Goal: Book appointment/travel/reservation

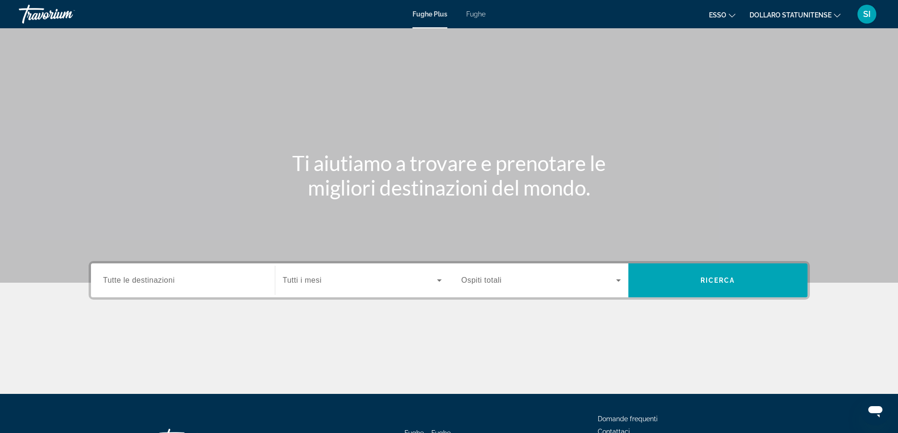
click at [477, 17] on font "Fughe" at bounding box center [475, 14] width 19 height 8
click at [174, 281] on span "Tutte le destinazioni" at bounding box center [139, 280] width 72 height 8
click at [174, 281] on input "Destination Tutte le destinazioni" at bounding box center [182, 280] width 159 height 11
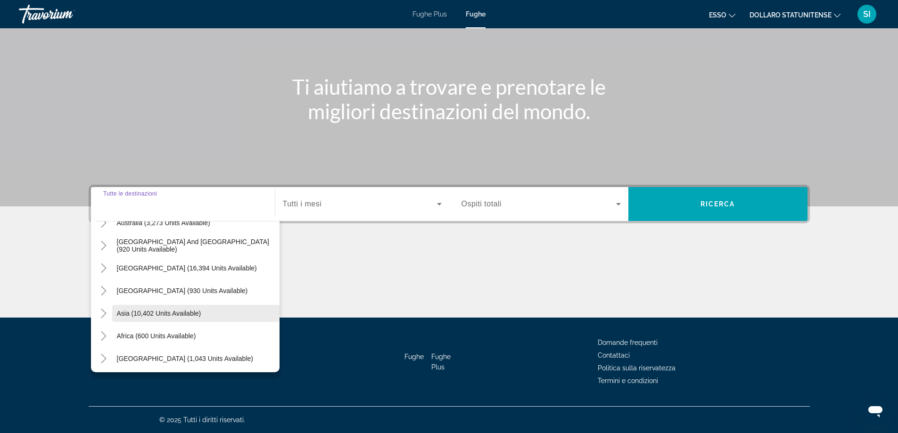
scroll to position [153, 0]
click at [184, 313] on span "Asia (10,402 units available)" at bounding box center [159, 311] width 84 height 8
type input "**********"
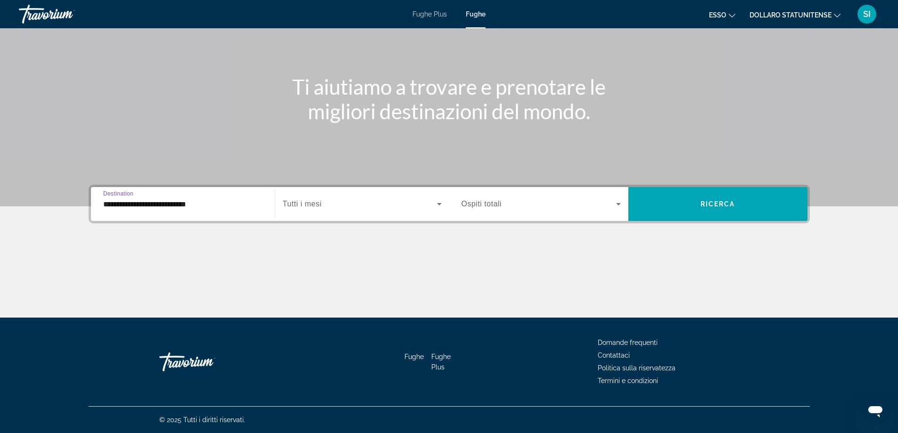
click at [353, 206] on span "Search widget" at bounding box center [360, 203] width 154 height 11
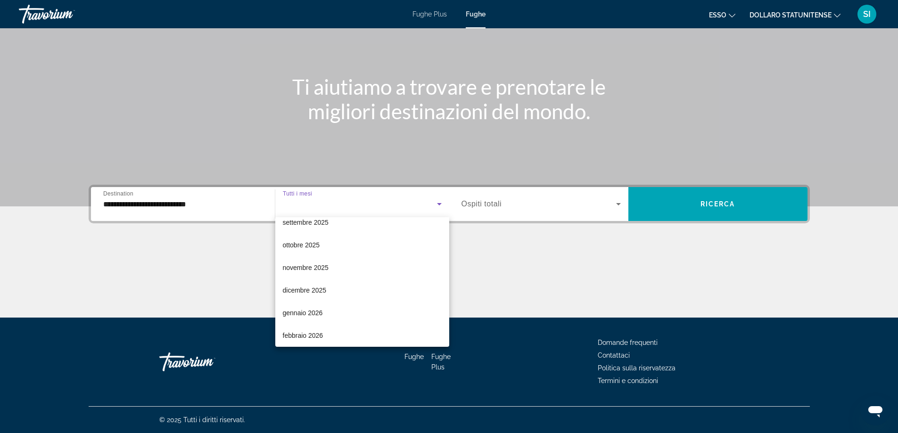
scroll to position [94, 0]
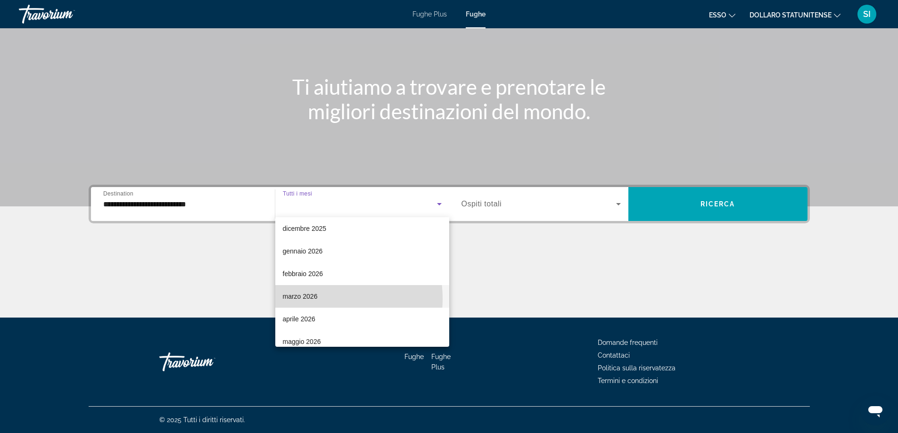
click at [310, 299] on font "marzo 2026" at bounding box center [300, 297] width 35 height 8
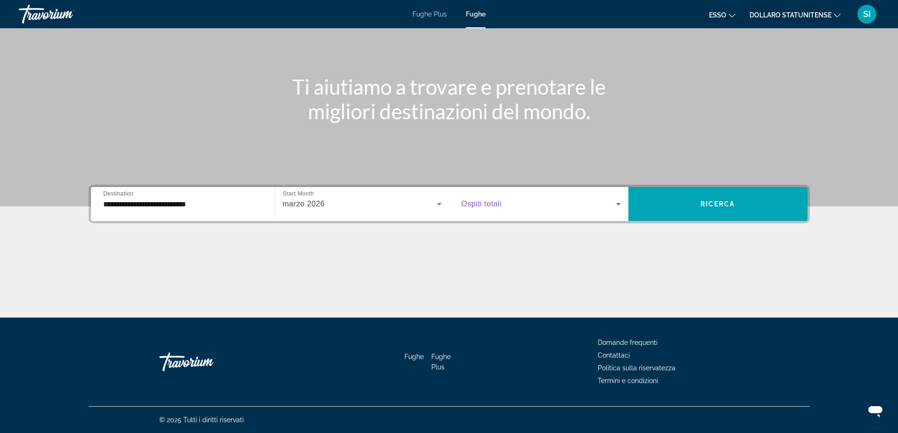
click at [621, 206] on icon "Search widget" at bounding box center [618, 203] width 11 height 11
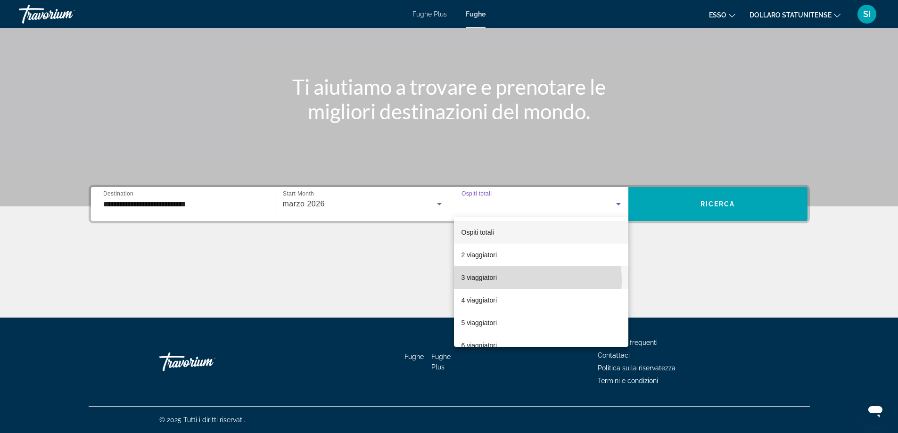
click at [512, 280] on mat-option "3 viaggiatori" at bounding box center [541, 277] width 174 height 23
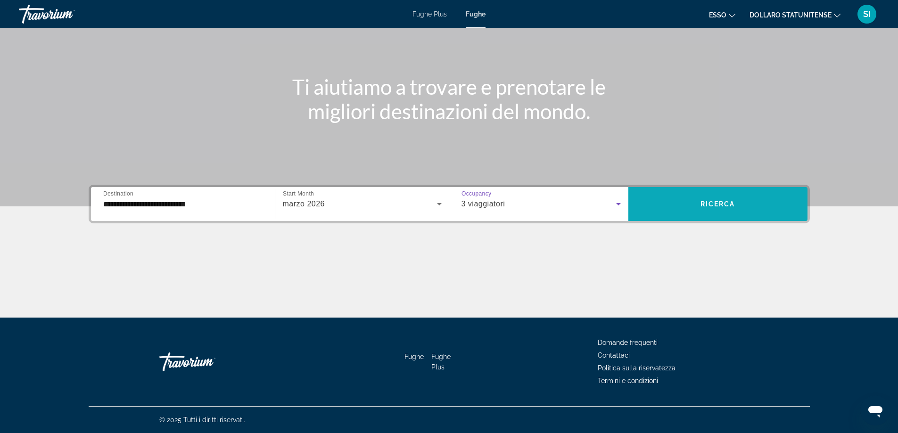
click at [732, 202] on span "Ricerca" at bounding box center [717, 204] width 35 height 8
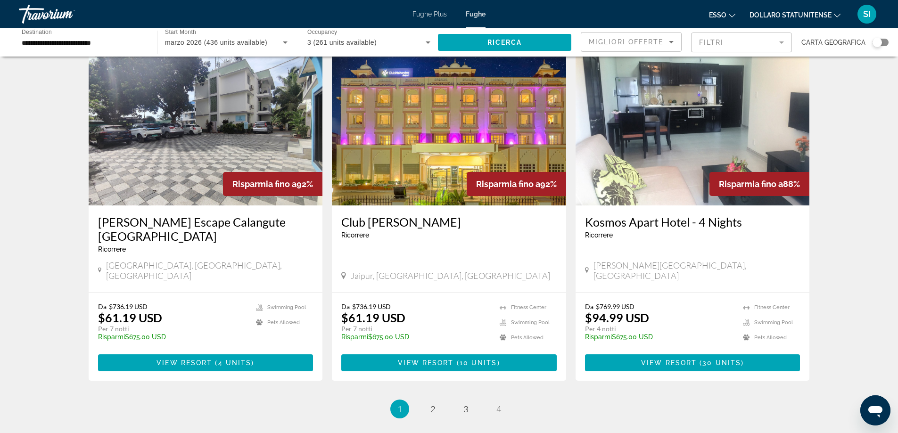
scroll to position [1037, 0]
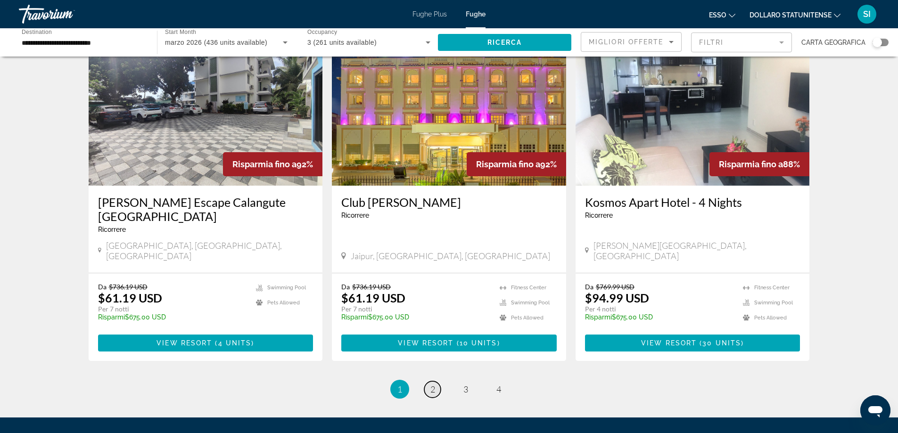
click at [433, 384] on span "2" at bounding box center [432, 389] width 5 height 10
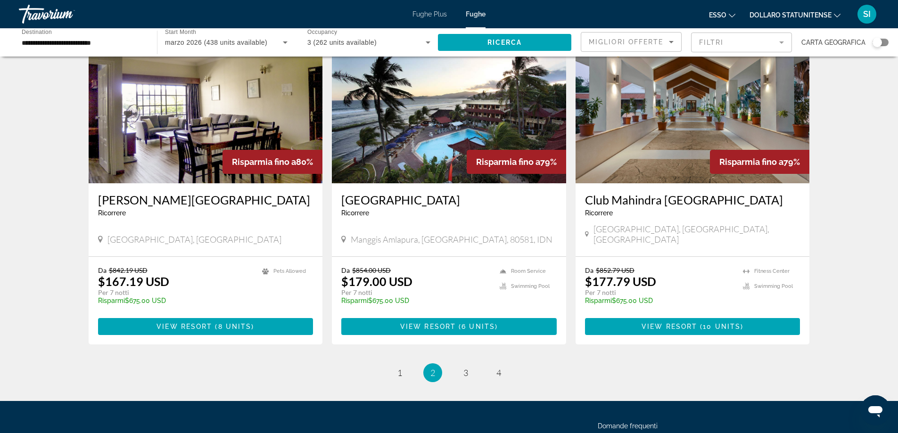
scroll to position [1092, 0]
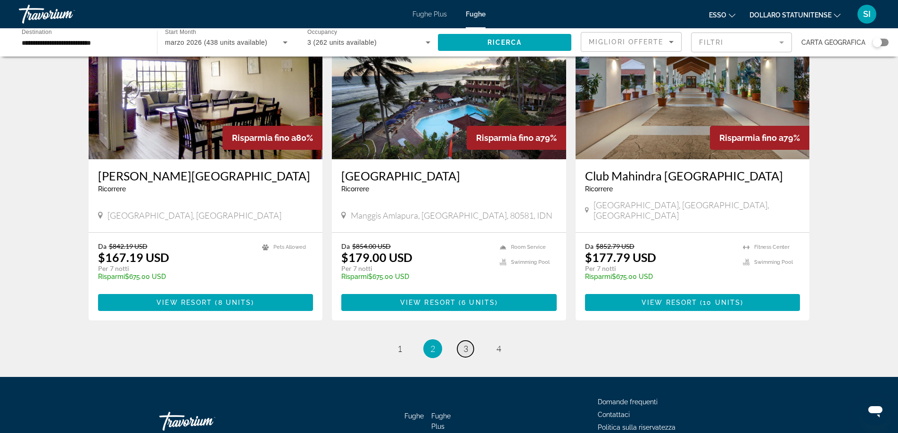
click at [465, 344] on span "3" at bounding box center [465, 349] width 5 height 10
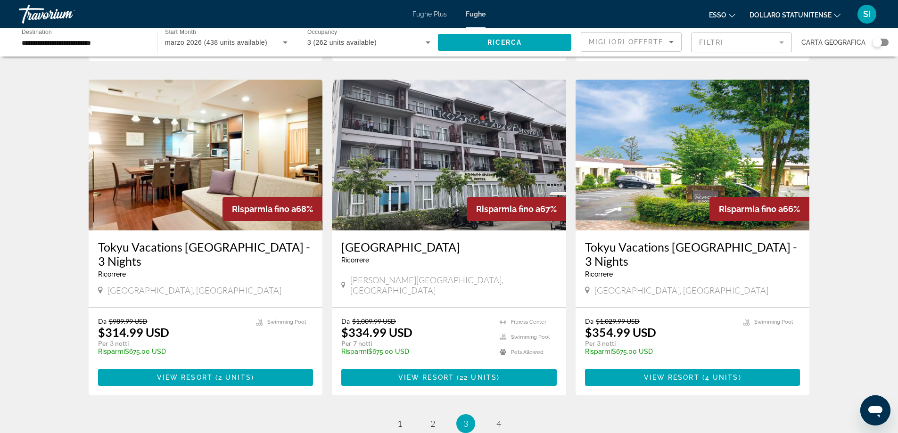
scroll to position [1084, 0]
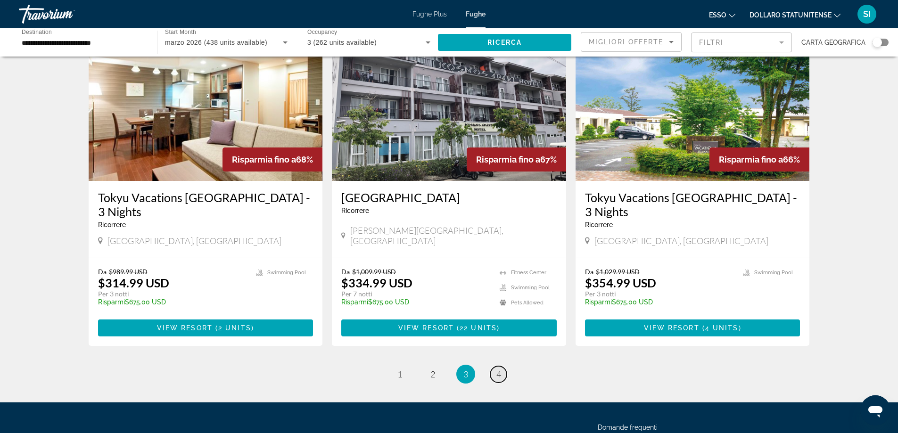
click at [497, 369] on span "4" at bounding box center [498, 374] width 5 height 10
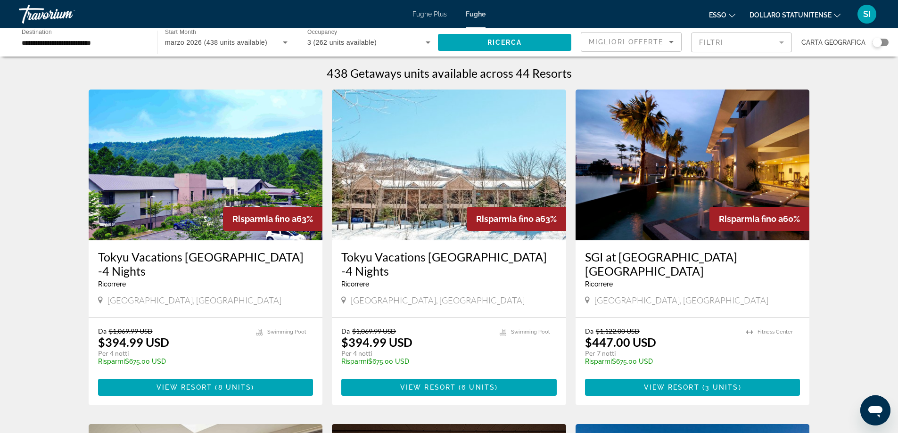
click at [425, 15] on font "Fughe Plus" at bounding box center [429, 14] width 34 height 8
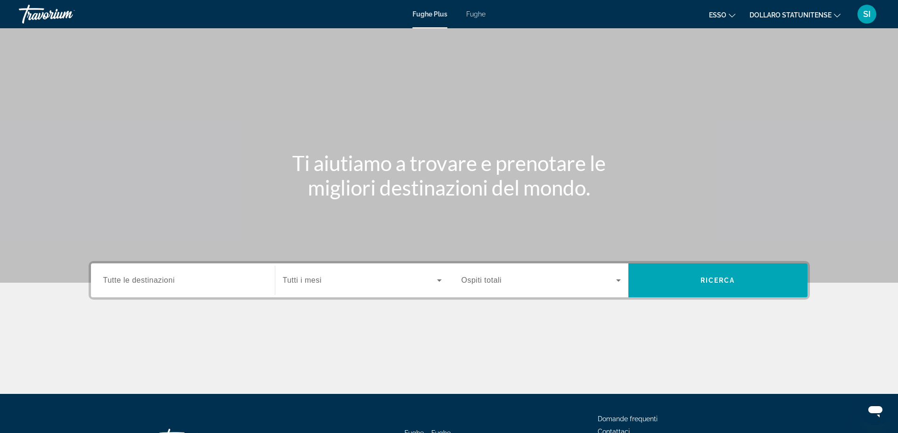
click at [178, 289] on div "Search widget" at bounding box center [182, 280] width 159 height 27
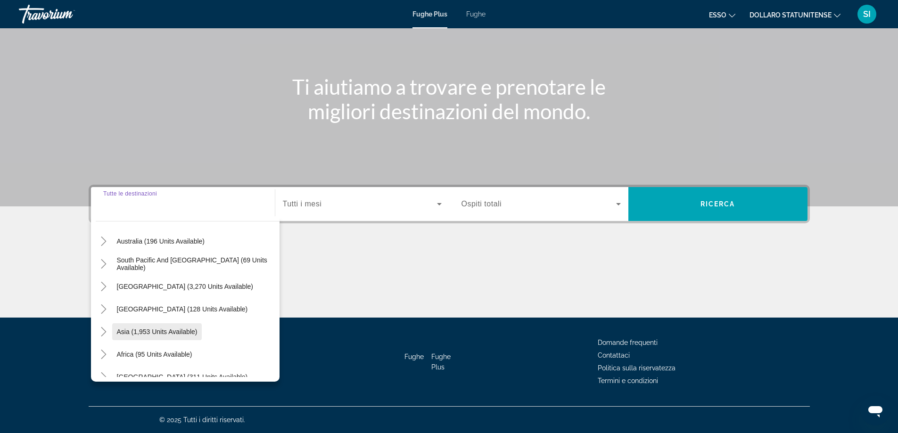
scroll to position [153, 0]
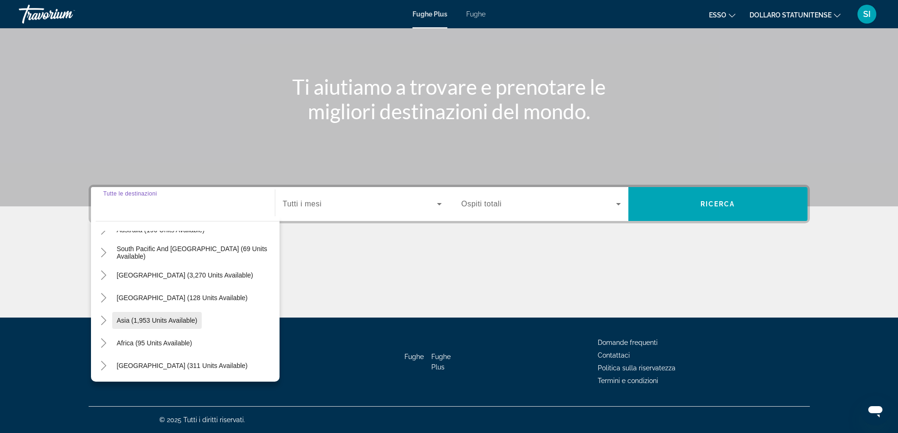
click at [173, 323] on span "Asia (1,953 units available)" at bounding box center [157, 321] width 81 height 8
type input "**********"
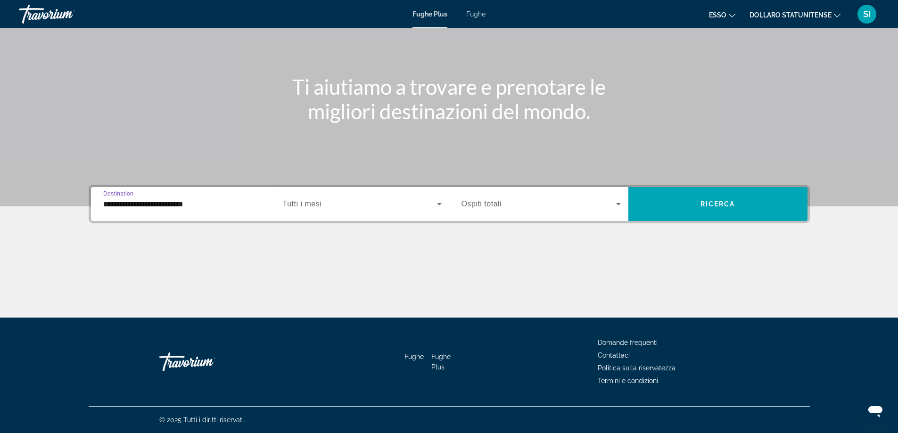
click at [446, 206] on div "Start Month Tutti i mesi" at bounding box center [362, 204] width 174 height 26
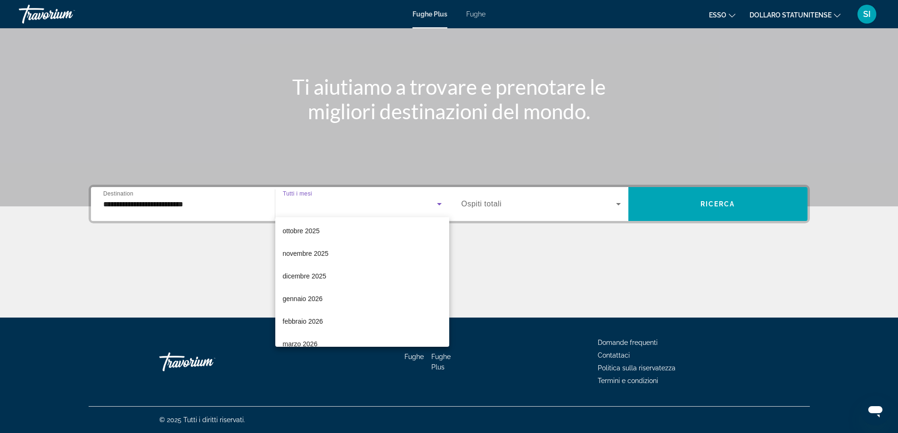
scroll to position [141, 0]
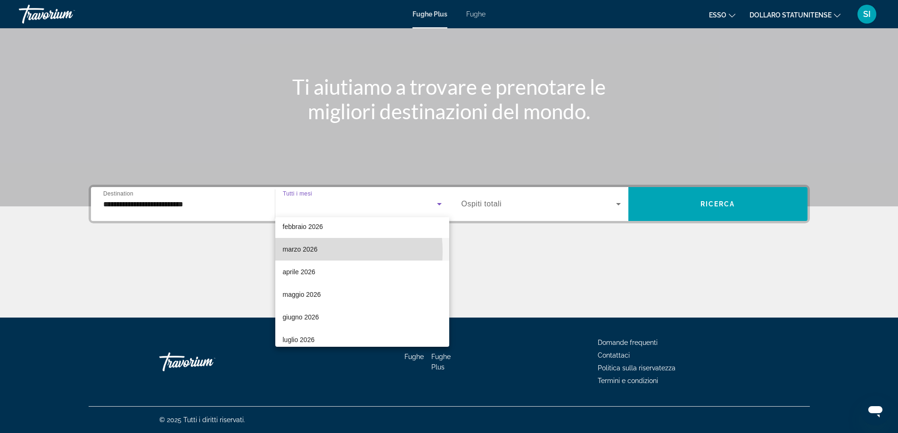
click at [298, 252] on font "marzo 2026" at bounding box center [300, 250] width 35 height 8
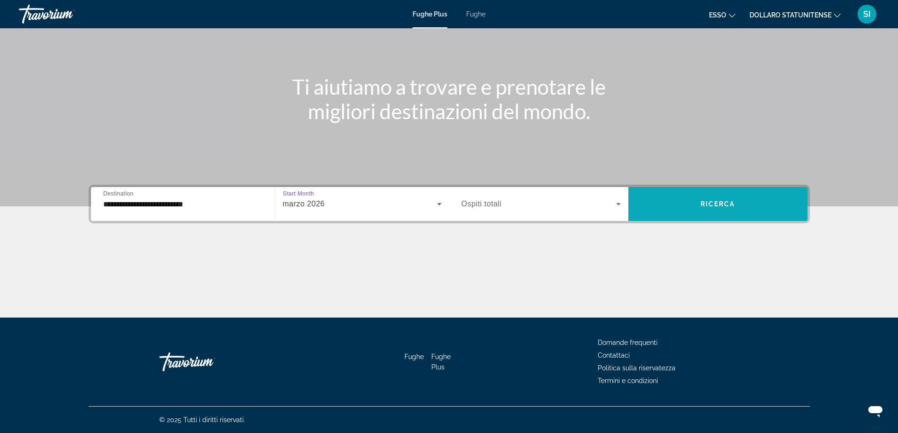
click at [712, 204] on span "Ricerca" at bounding box center [717, 204] width 35 height 8
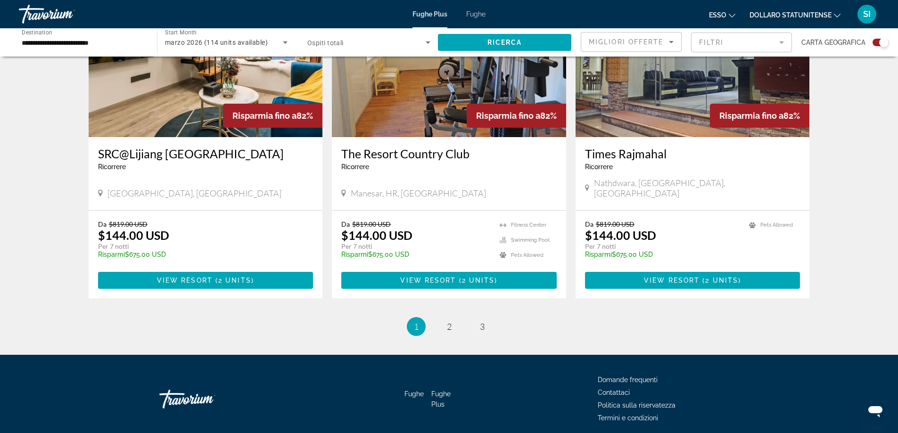
scroll to position [1398, 0]
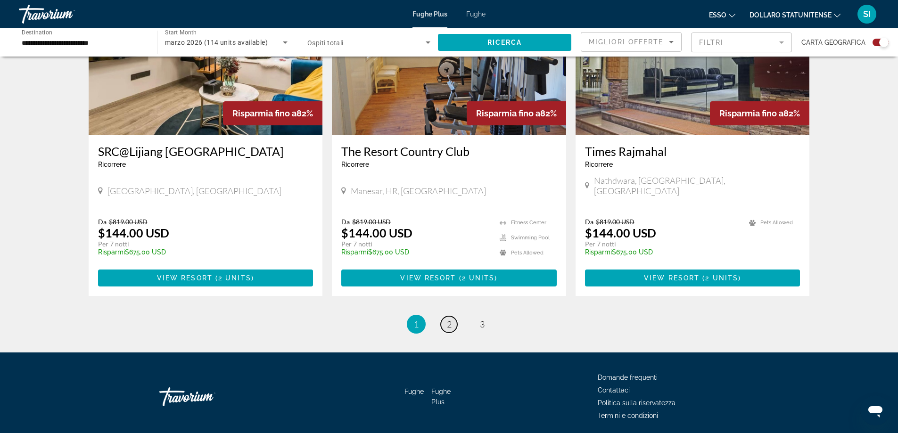
click at [447, 316] on link "page 2" at bounding box center [449, 324] width 16 height 16
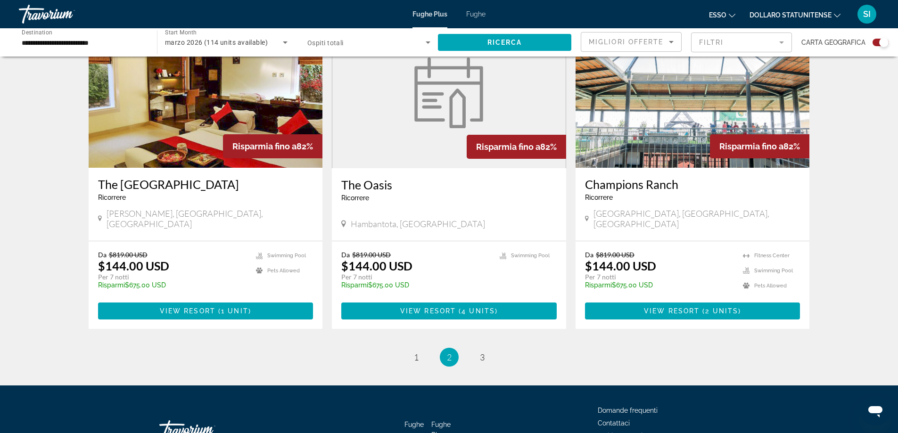
scroll to position [1384, 0]
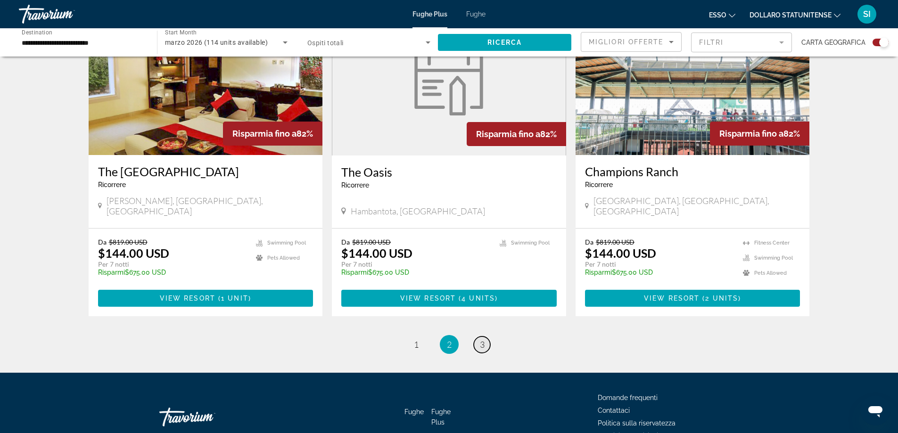
click at [483, 339] on span "3" at bounding box center [482, 344] width 5 height 10
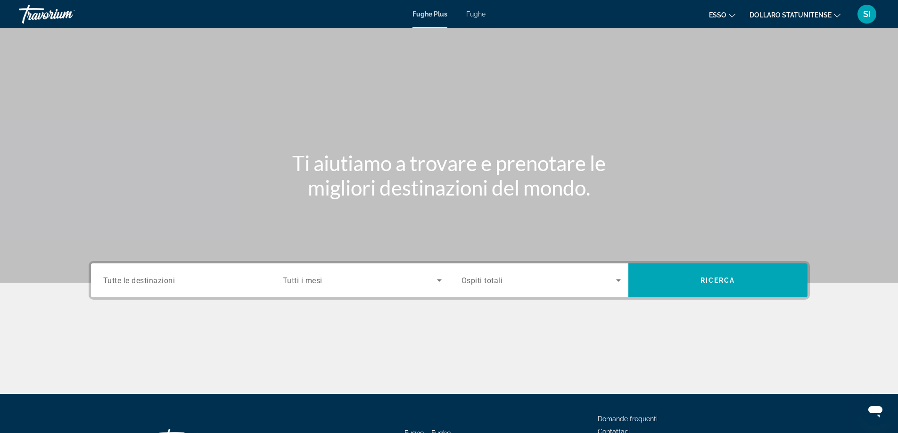
click at [160, 280] on span "Tutte le destinazioni" at bounding box center [139, 280] width 72 height 9
click at [160, 280] on input "Destination Tutte le destinazioni" at bounding box center [182, 280] width 159 height 11
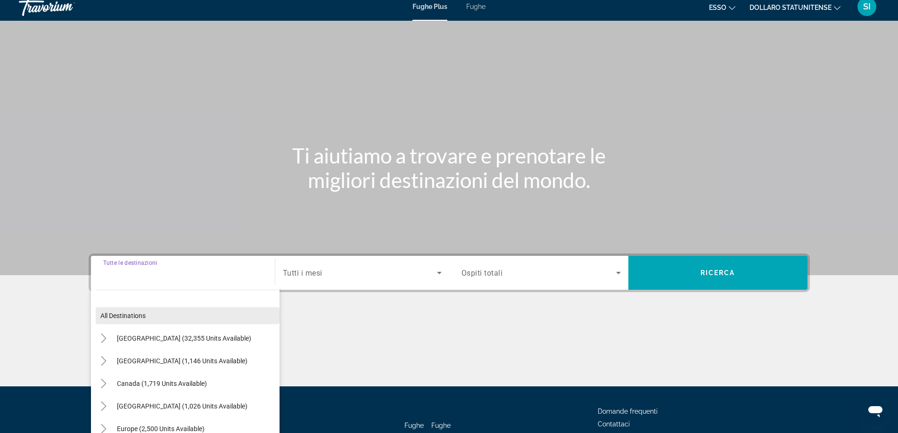
scroll to position [76, 0]
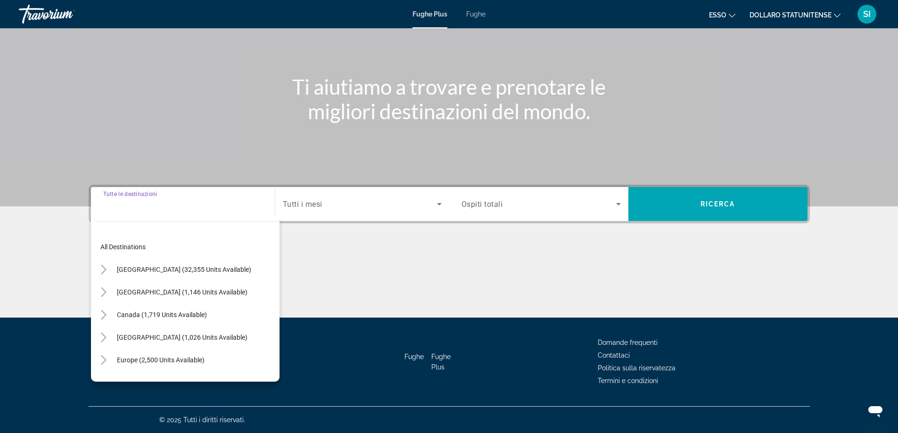
click at [474, 15] on font "Fughe" at bounding box center [475, 14] width 19 height 8
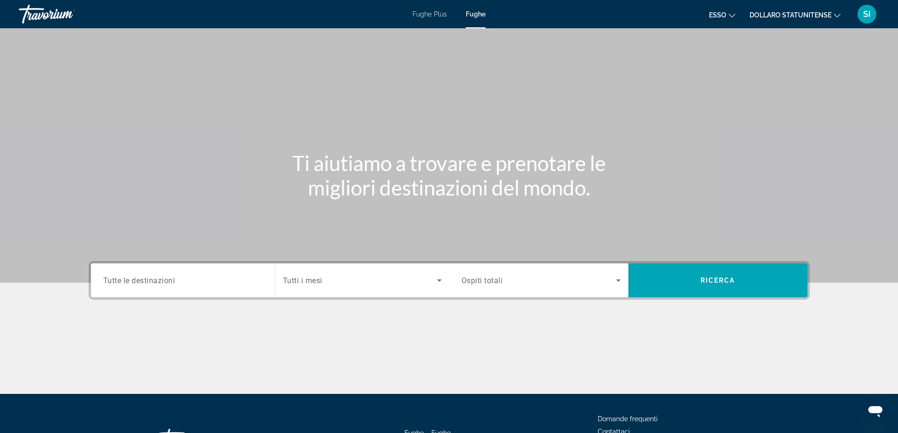
click at [174, 280] on span "Tutte le destinazioni" at bounding box center [139, 280] width 72 height 9
click at [174, 280] on input "Destination Tutte le destinazioni" at bounding box center [182, 280] width 159 height 11
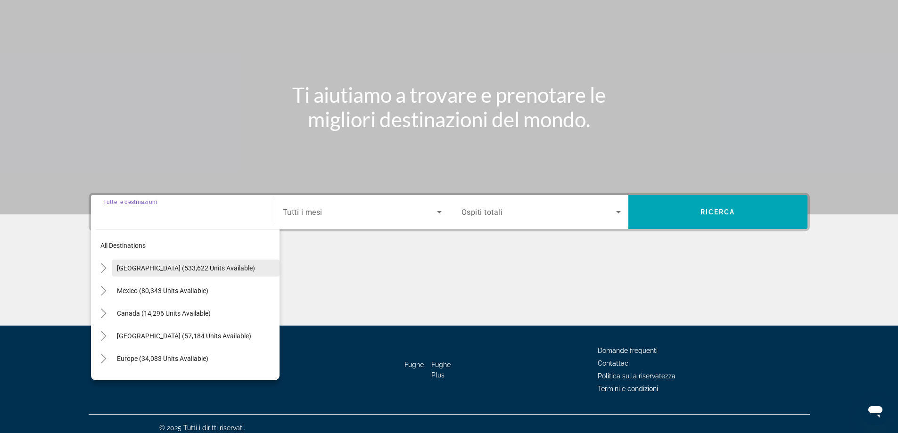
scroll to position [76, 0]
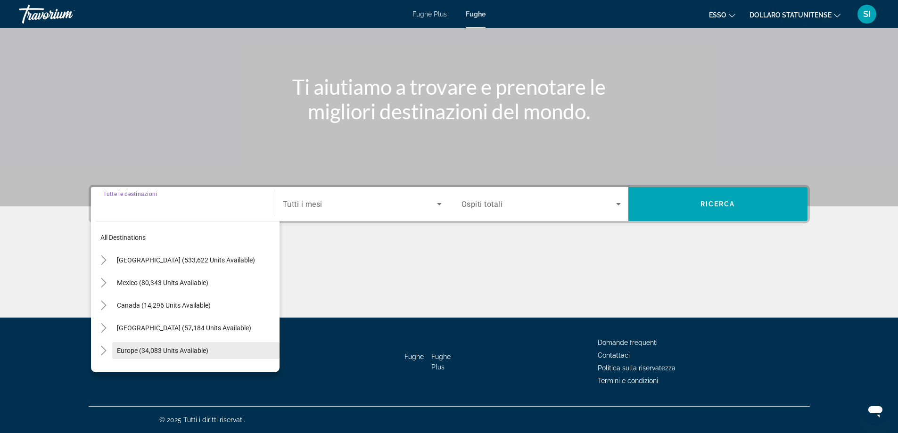
click at [174, 349] on span "Europe (34,083 units available)" at bounding box center [162, 351] width 91 height 8
type input "**********"
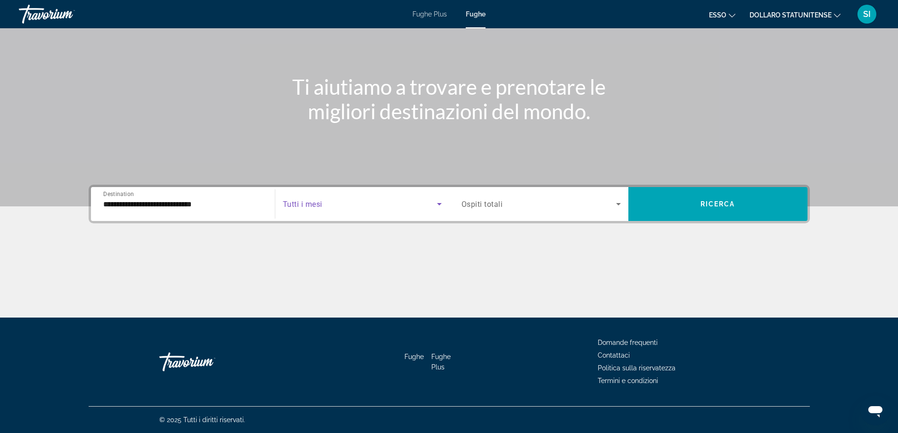
click at [442, 205] on icon "Search widget" at bounding box center [439, 203] width 11 height 11
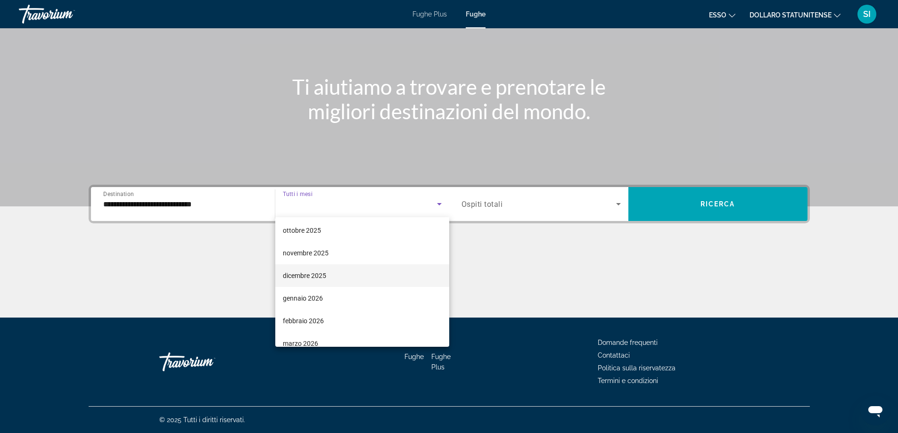
scroll to position [94, 0]
click at [317, 315] on mat-option "aprile 2026" at bounding box center [362, 319] width 174 height 23
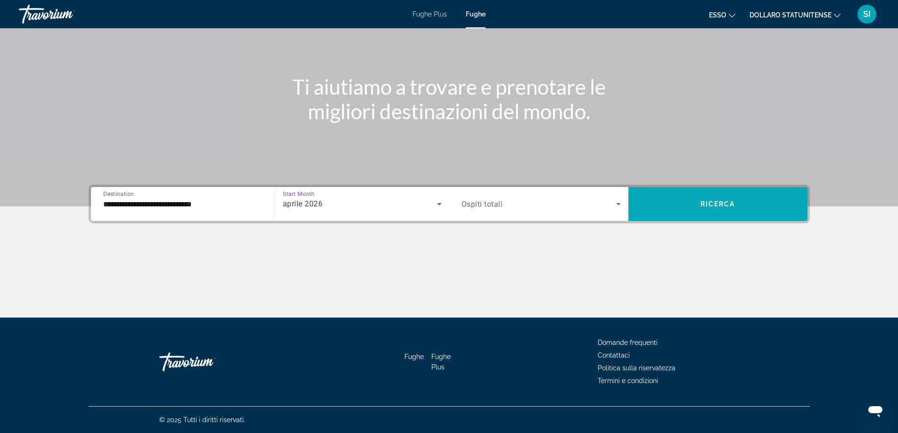
click at [746, 206] on span "Search widget" at bounding box center [717, 204] width 179 height 23
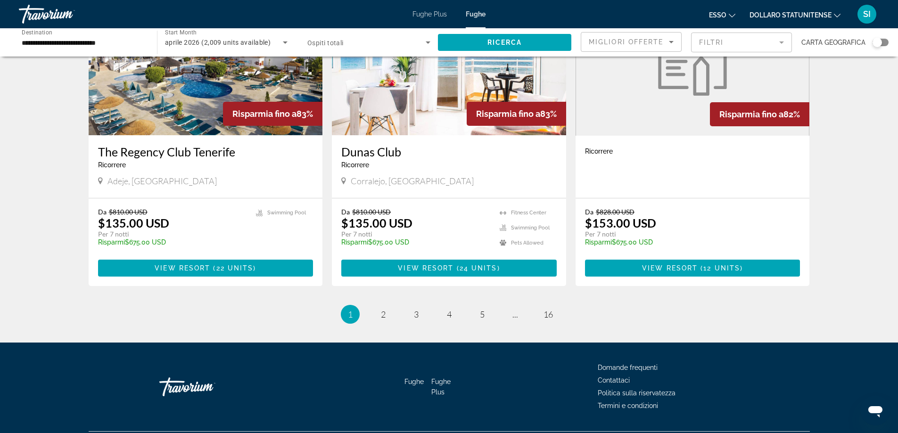
scroll to position [1106, 0]
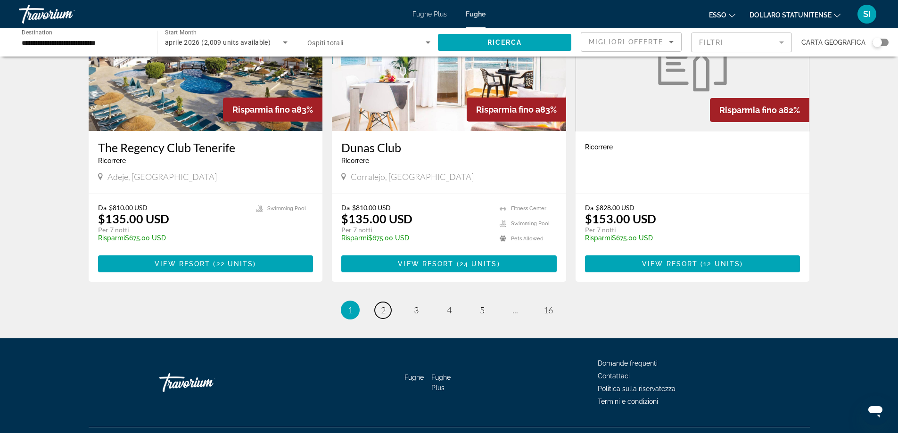
click at [384, 305] on span "2" at bounding box center [383, 310] width 5 height 10
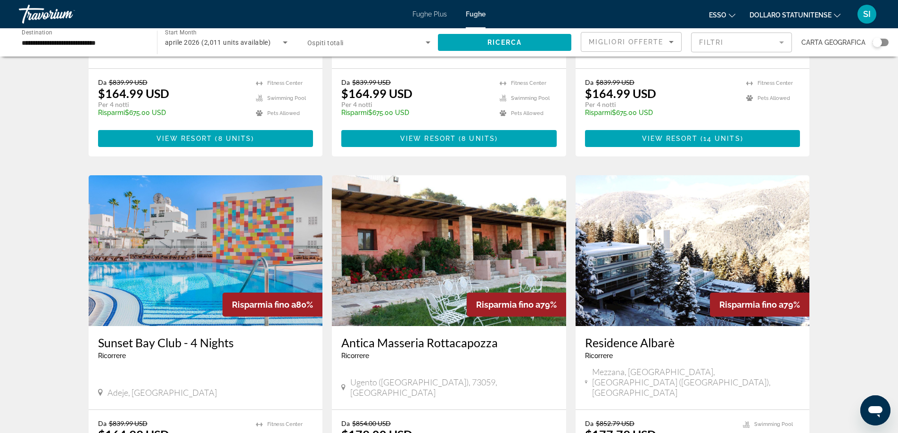
scroll to position [613, 0]
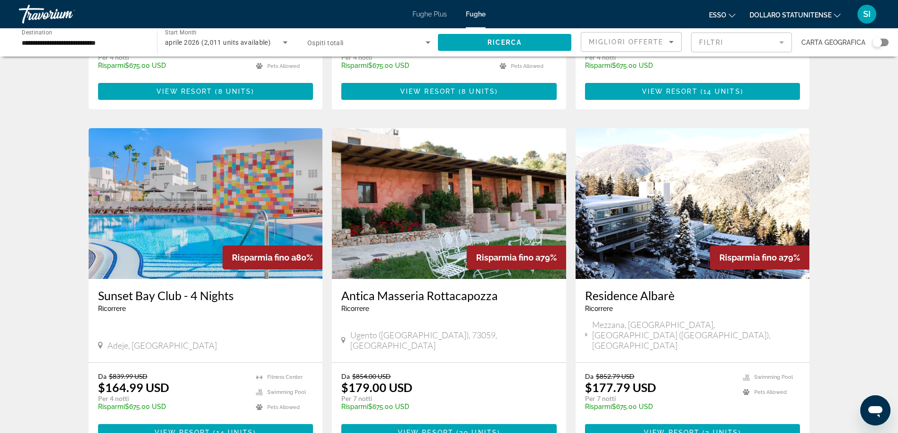
click at [647, 228] on img "Contenuto principale" at bounding box center [693, 203] width 234 height 151
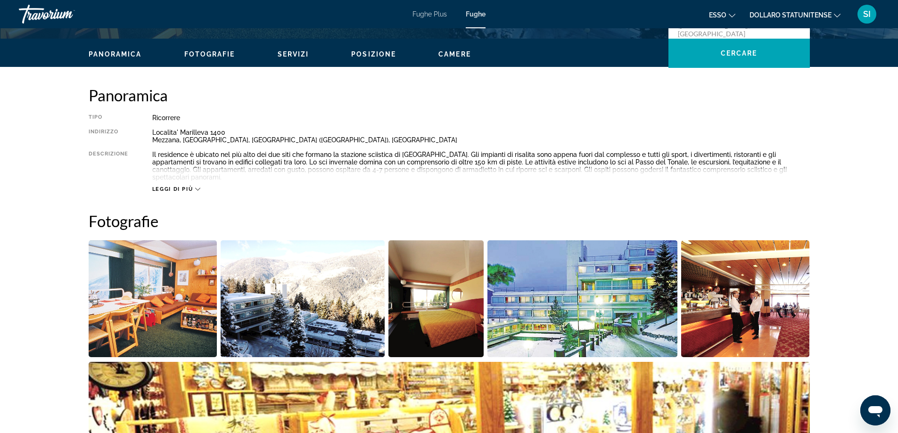
scroll to position [330, 0]
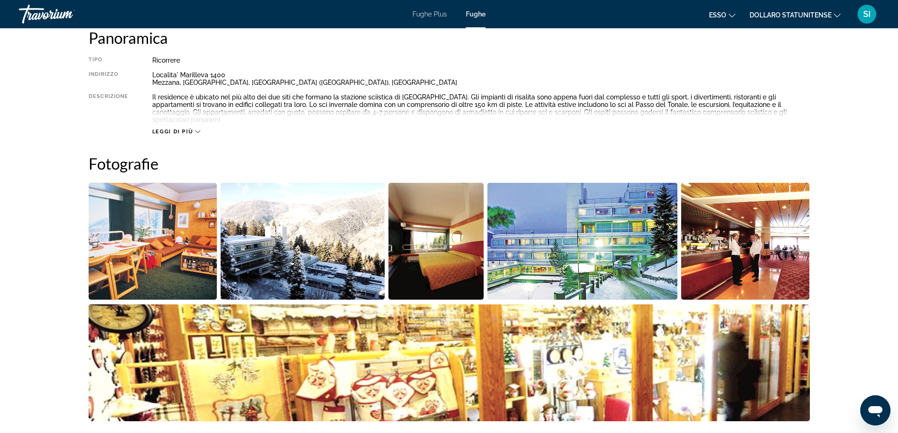
click at [199, 129] on icon "Contenuto principale" at bounding box center [197, 131] width 5 height 5
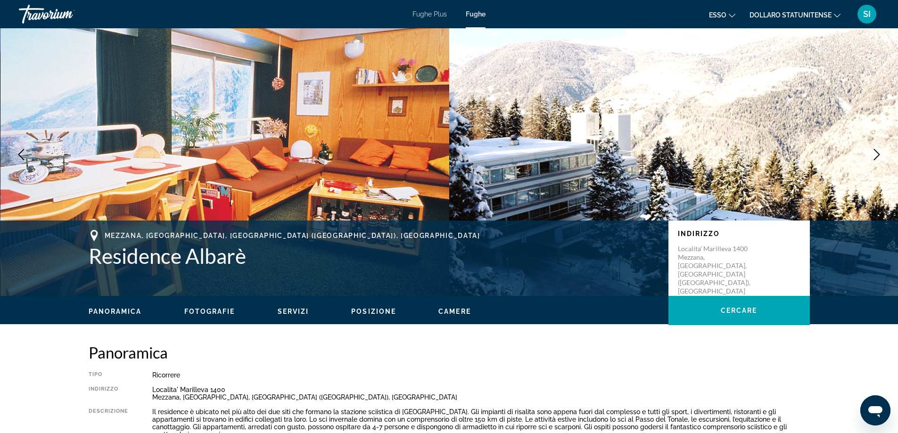
scroll to position [0, 0]
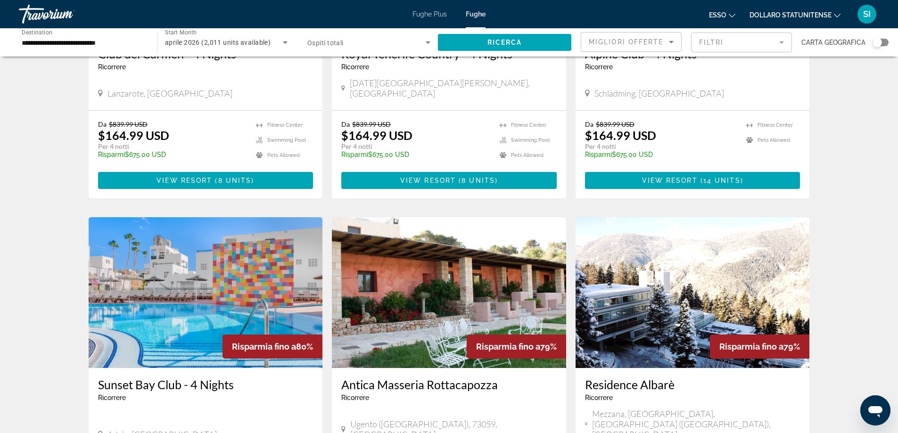
scroll to position [613, 0]
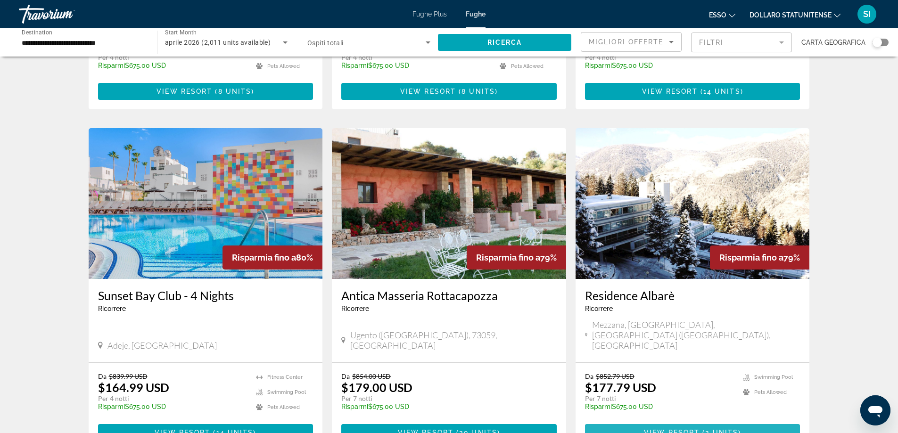
click at [687, 429] on span "View Resort" at bounding box center [672, 433] width 56 height 8
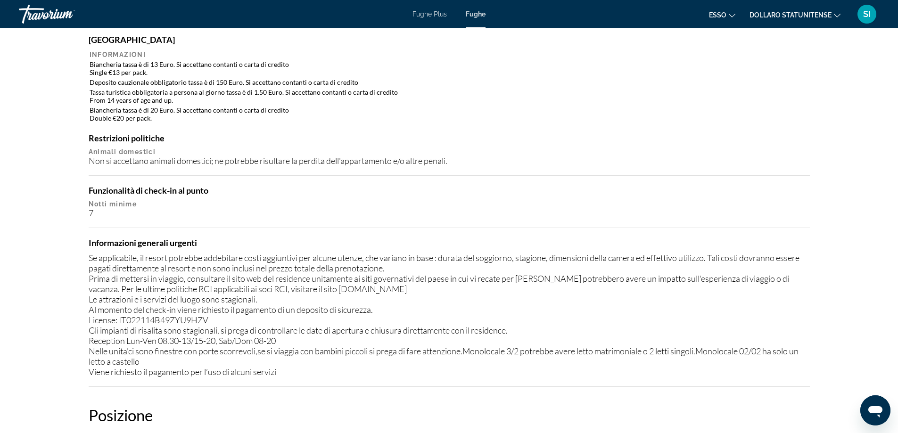
scroll to position [943, 0]
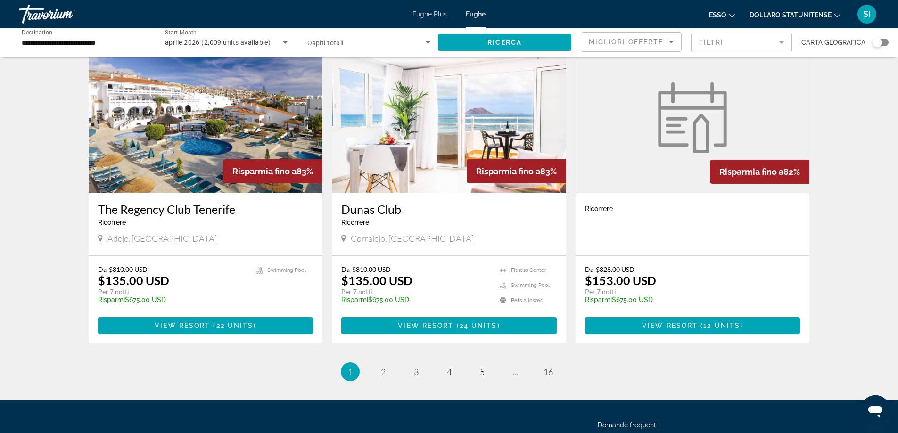
scroll to position [1106, 0]
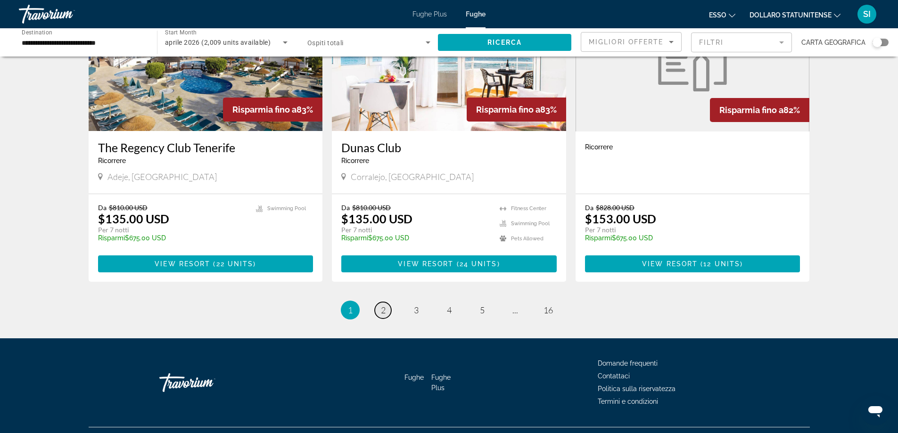
click at [386, 302] on link "page 2" at bounding box center [383, 310] width 16 height 16
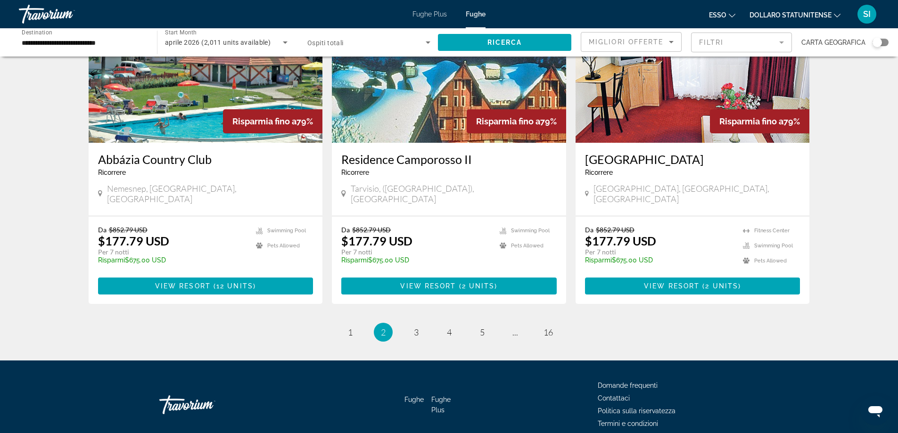
scroll to position [1092, 0]
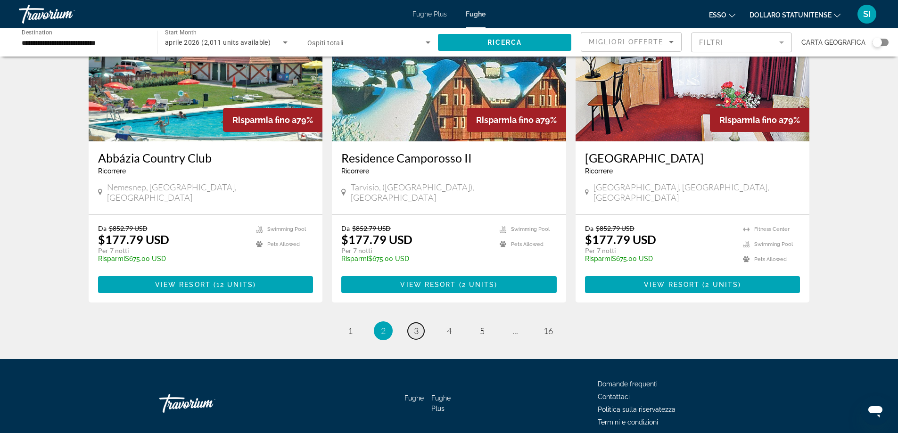
click at [418, 326] on span "3" at bounding box center [416, 331] width 5 height 10
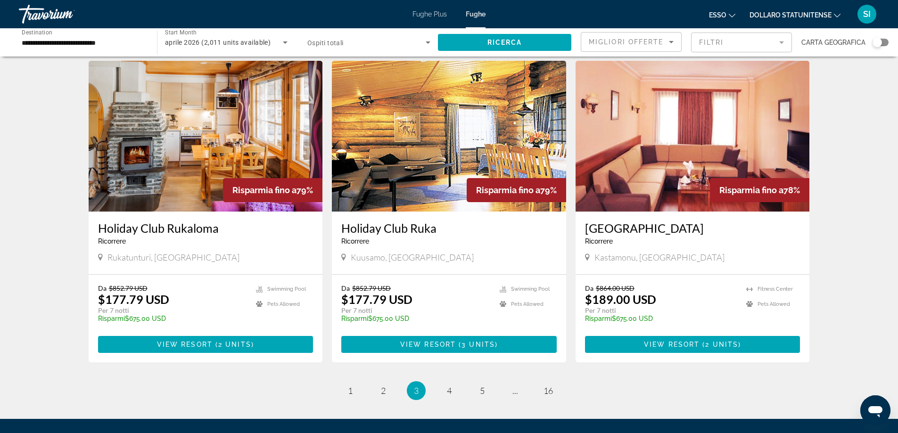
scroll to position [1037, 0]
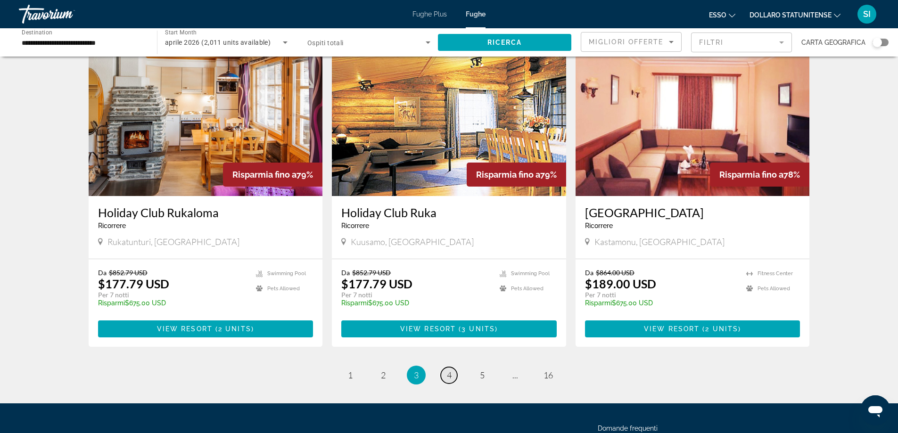
click at [449, 370] on span "4" at bounding box center [449, 375] width 5 height 10
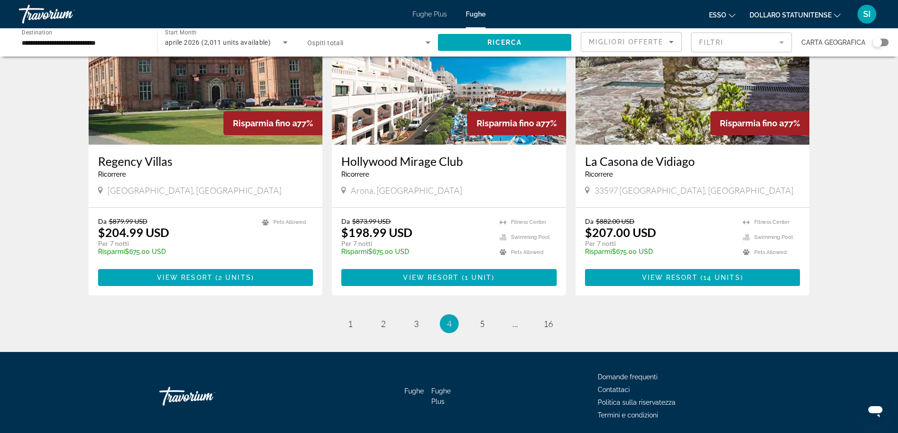
scroll to position [1092, 0]
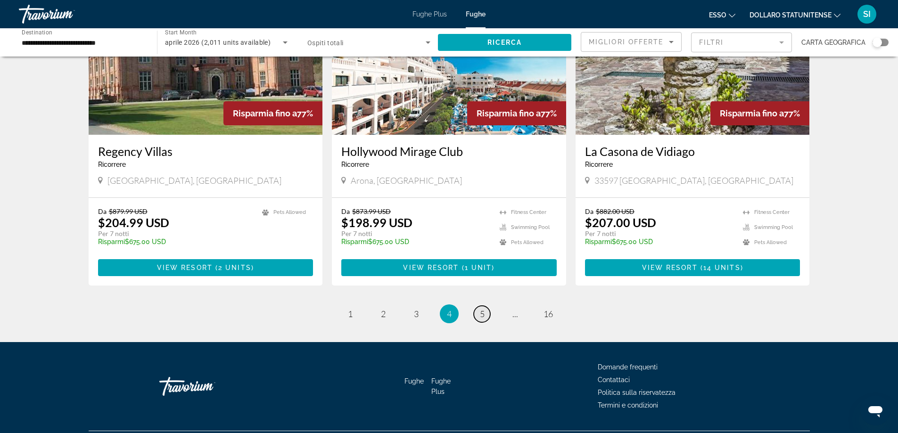
click at [480, 309] on span "5" at bounding box center [482, 314] width 5 height 10
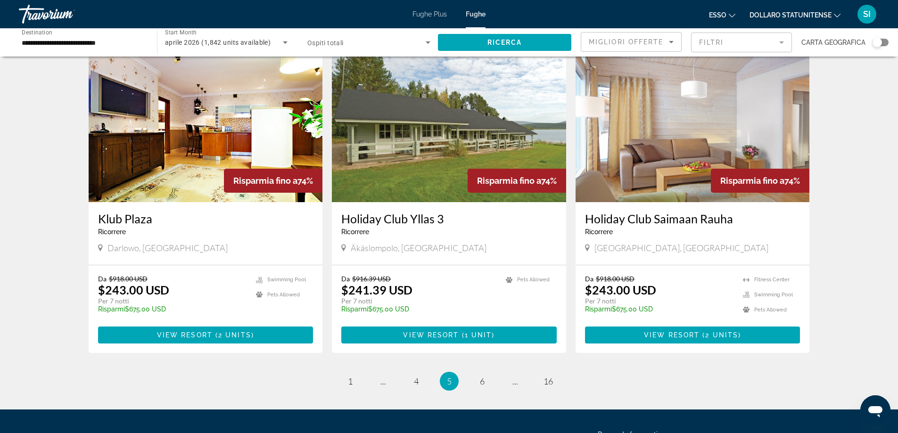
scroll to position [1084, 0]
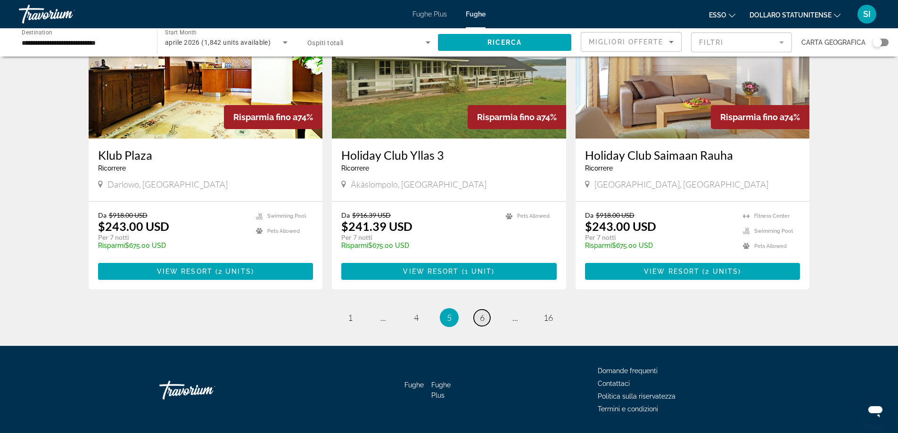
click at [483, 312] on span "6" at bounding box center [482, 317] width 5 height 10
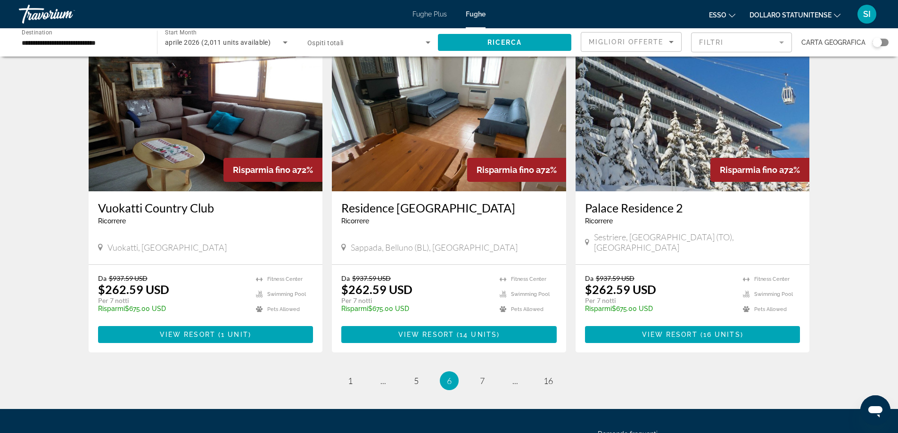
scroll to position [1037, 0]
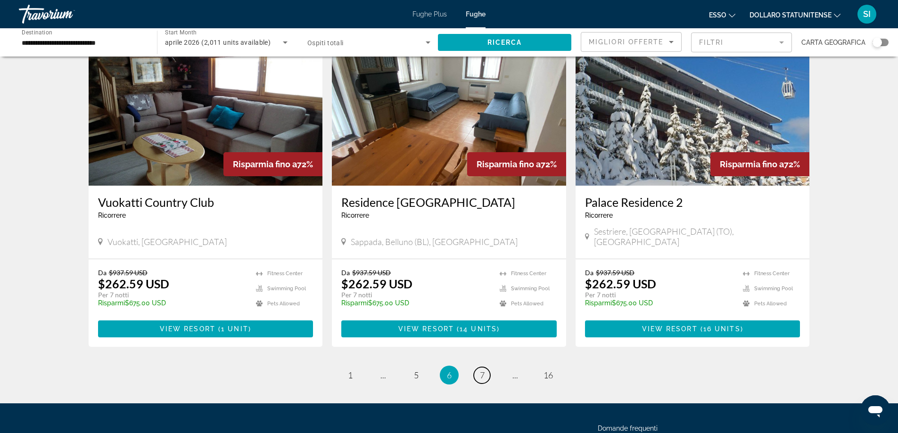
click at [482, 370] on span "7" at bounding box center [482, 375] width 5 height 10
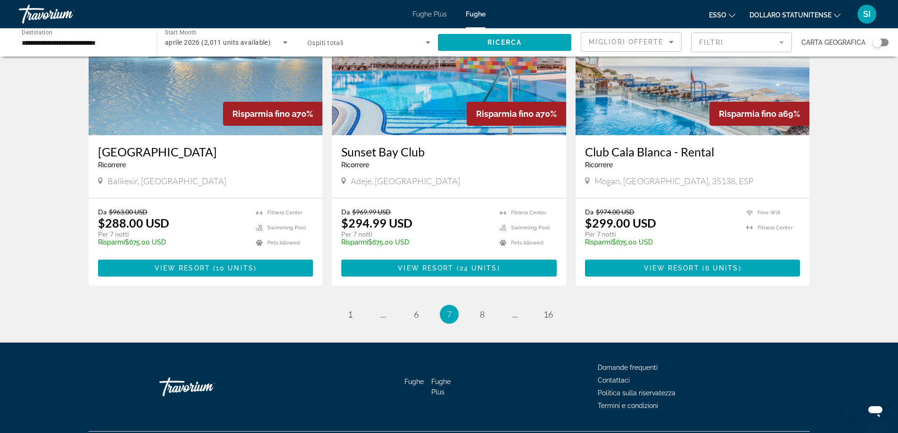
scroll to position [1092, 0]
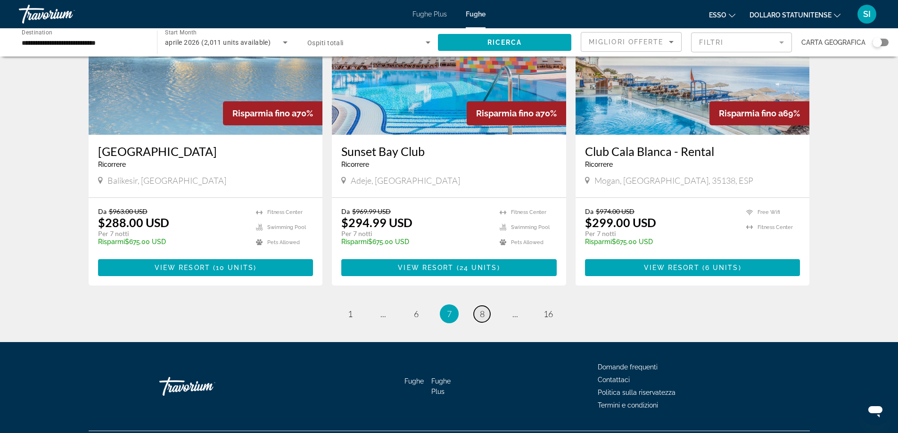
click at [482, 306] on link "page 8" at bounding box center [482, 314] width 16 height 16
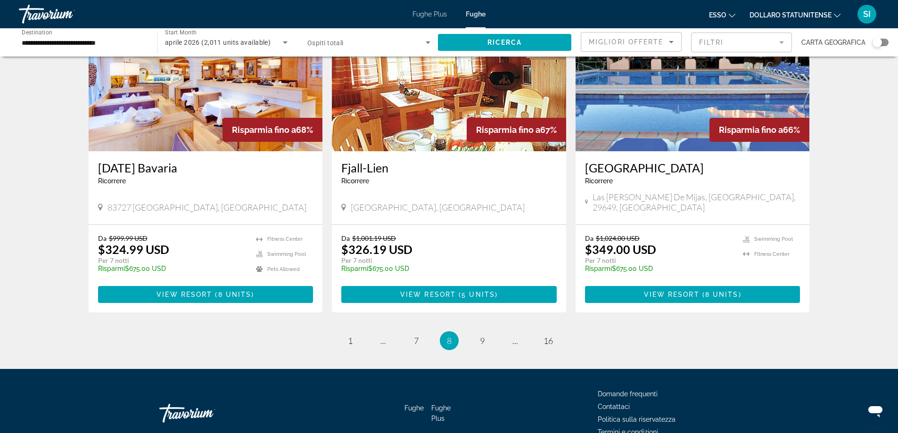
scroll to position [1106, 0]
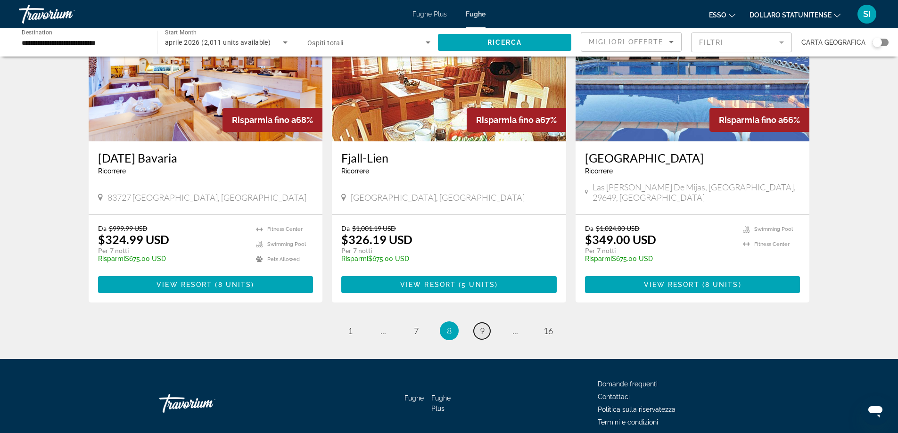
click at [480, 326] on span "9" at bounding box center [482, 331] width 5 height 10
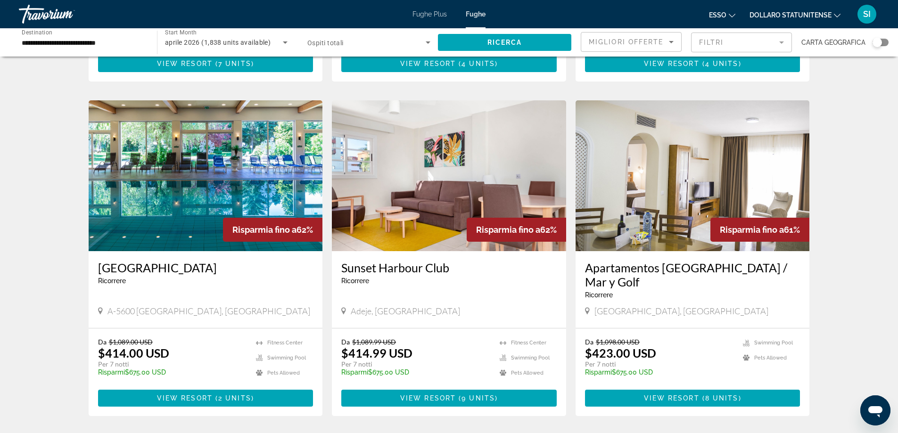
scroll to position [1106, 0]
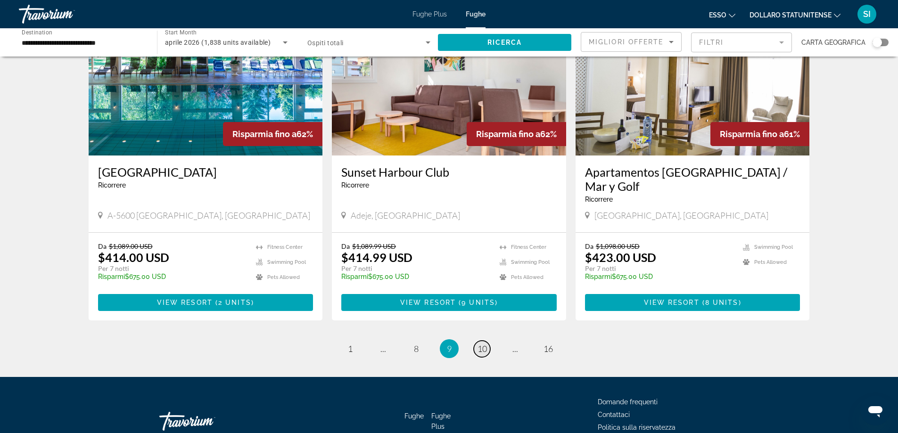
click at [485, 344] on span "10" at bounding box center [481, 349] width 9 height 10
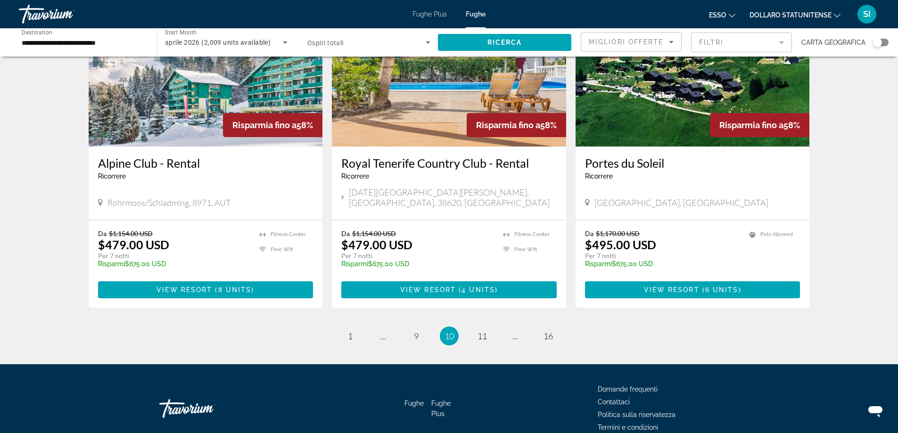
scroll to position [1084, 0]
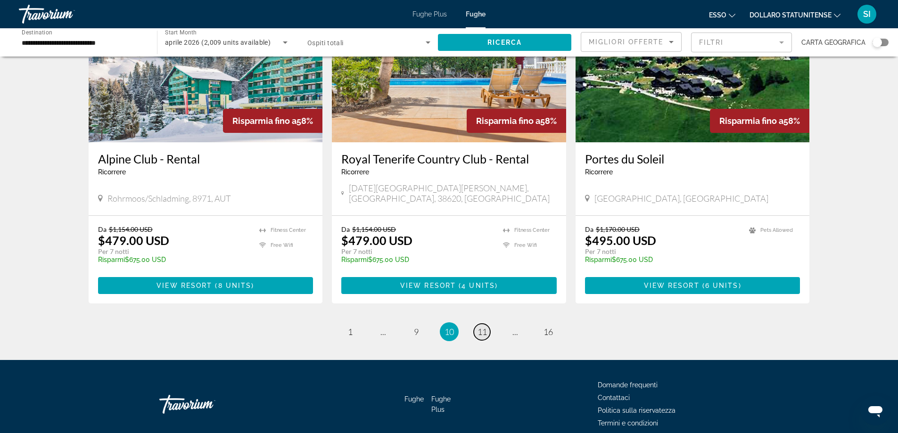
click at [483, 327] on span "11" at bounding box center [481, 332] width 9 height 10
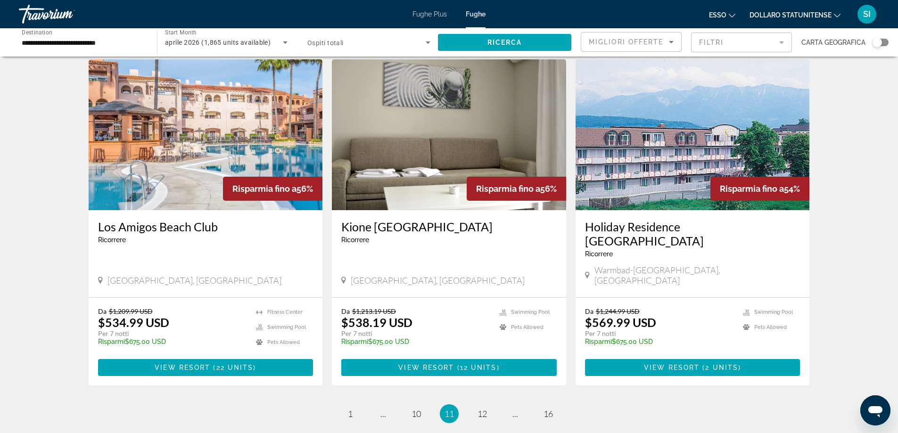
scroll to position [1084, 0]
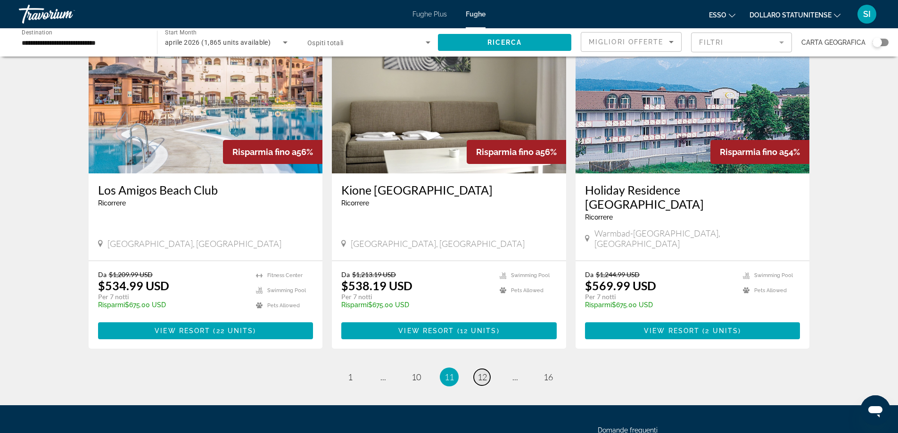
click at [485, 372] on span "12" at bounding box center [481, 377] width 9 height 10
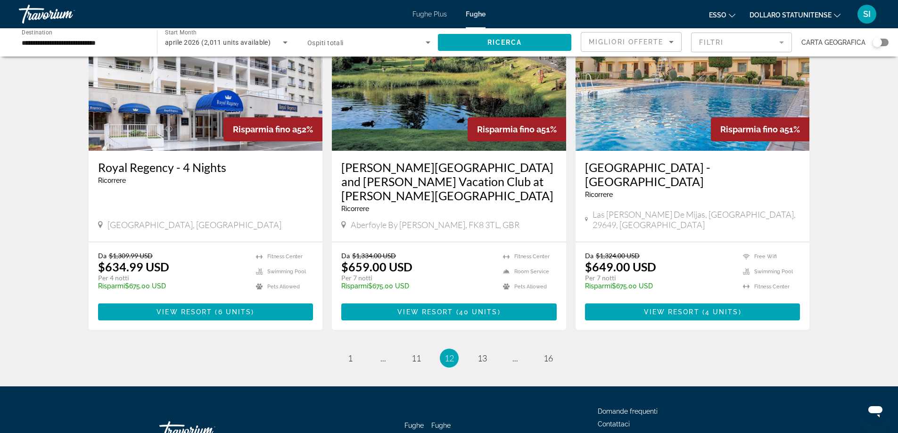
scroll to position [1131, 0]
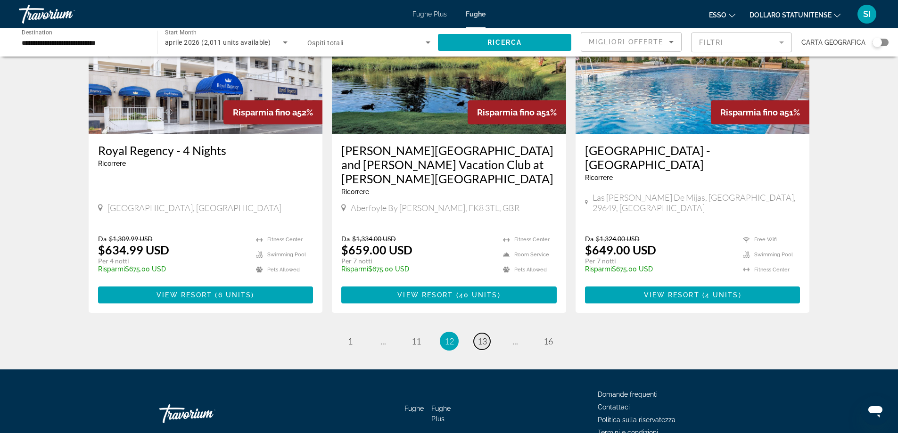
click at [484, 336] on span "13" at bounding box center [481, 341] width 9 height 10
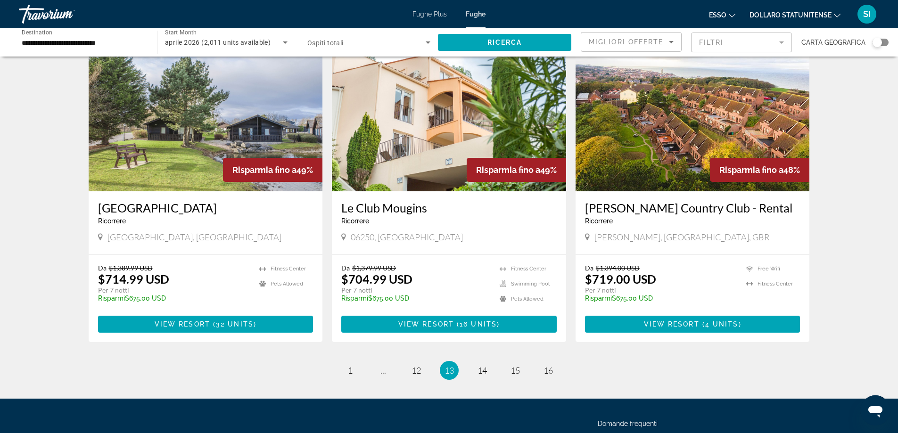
scroll to position [1084, 0]
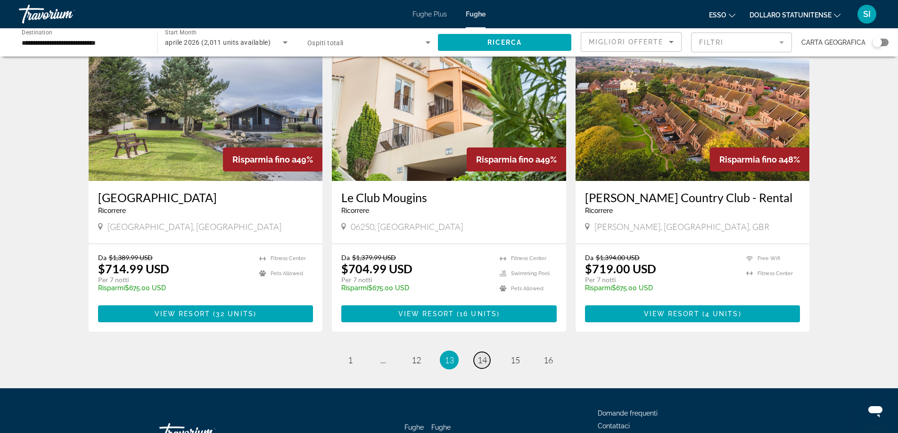
click at [482, 355] on span "14" at bounding box center [481, 360] width 9 height 10
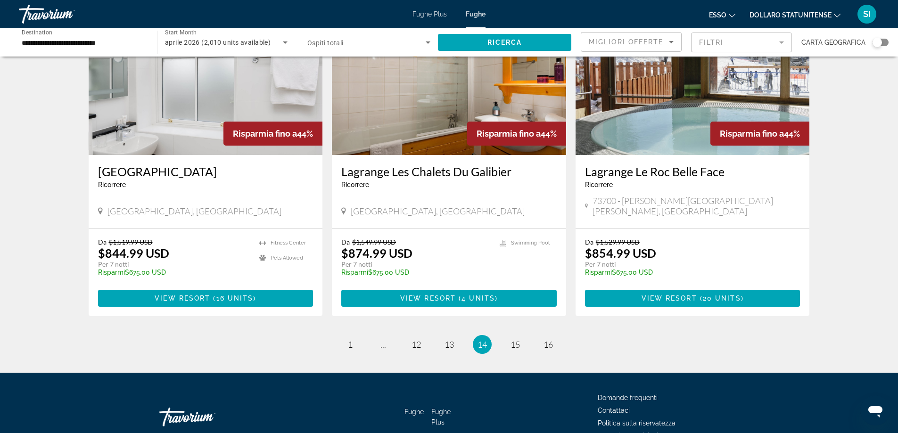
scroll to position [1106, 0]
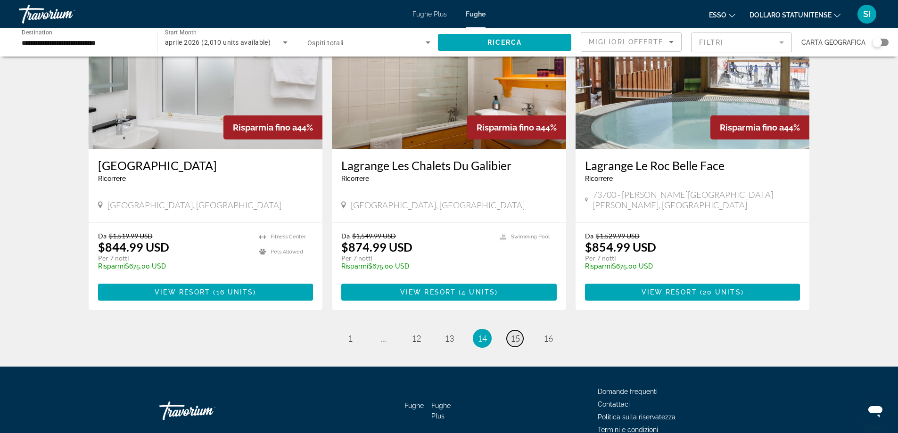
click at [514, 333] on span "15" at bounding box center [514, 338] width 9 height 10
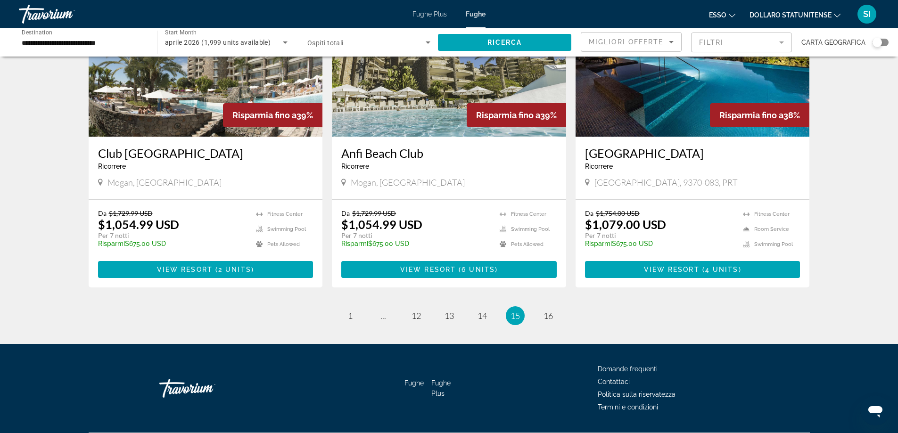
scroll to position [1092, 0]
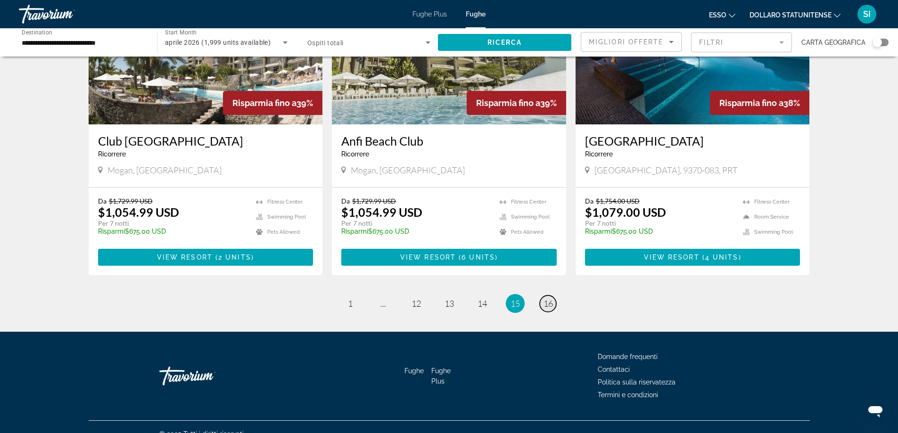
click at [553, 296] on link "page 16" at bounding box center [548, 304] width 16 height 16
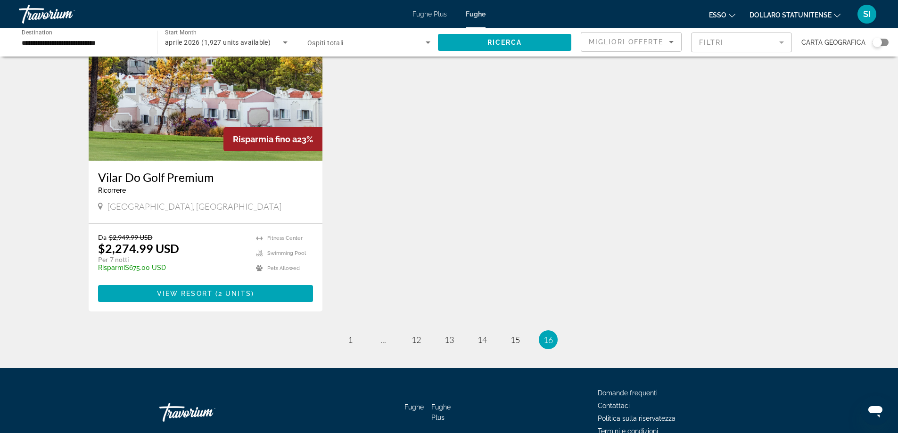
scroll to position [1092, 0]
